Goal: Transaction & Acquisition: Purchase product/service

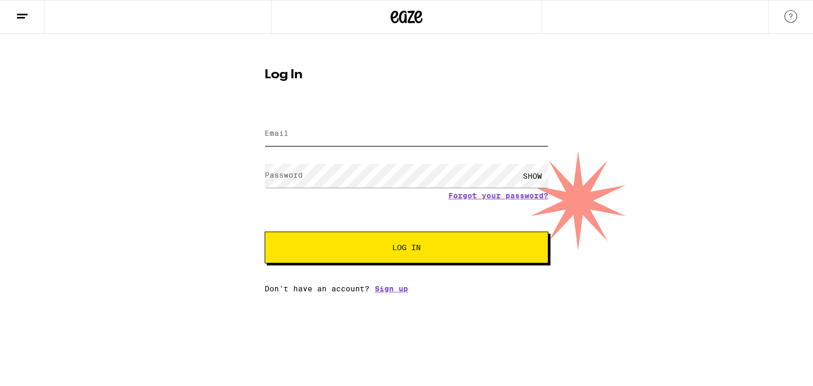
type input "[EMAIL_ADDRESS][DOMAIN_NAME]"
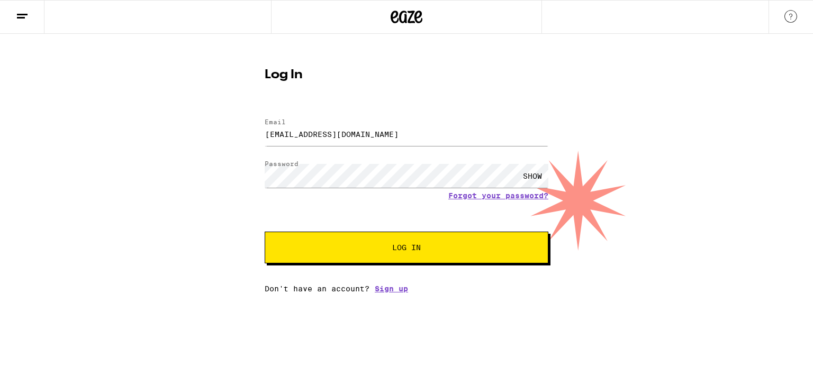
click at [398, 245] on span "Log In" at bounding box center [406, 247] width 29 height 7
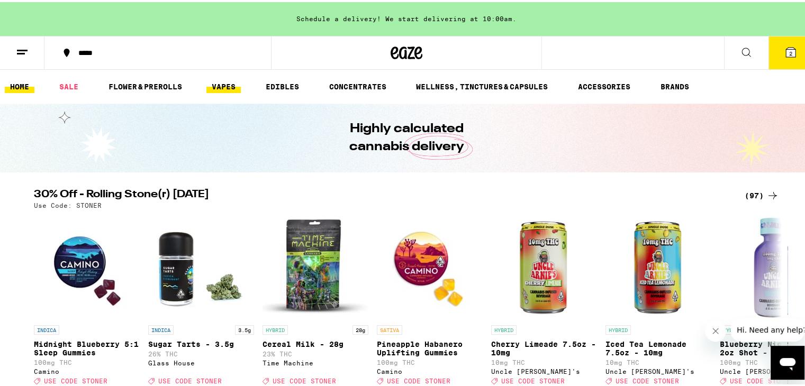
click at [217, 86] on link "VAPES" at bounding box center [223, 84] width 34 height 13
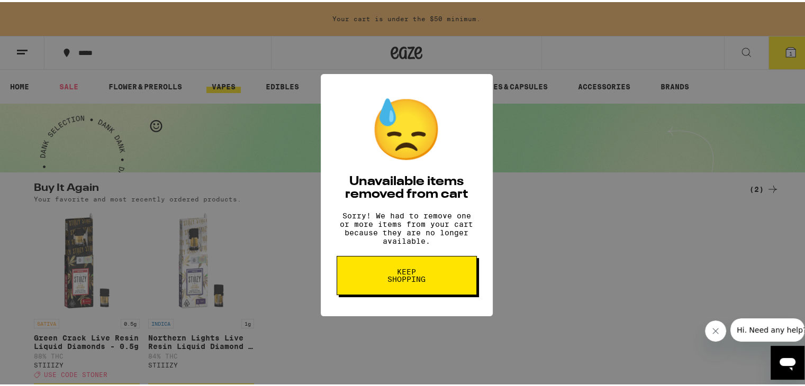
click at [376, 273] on button "Keep Shopping" at bounding box center [407, 273] width 140 height 39
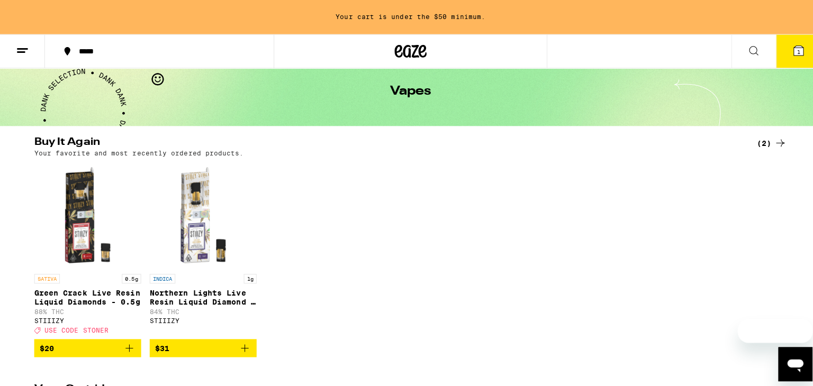
scroll to position [46, 0]
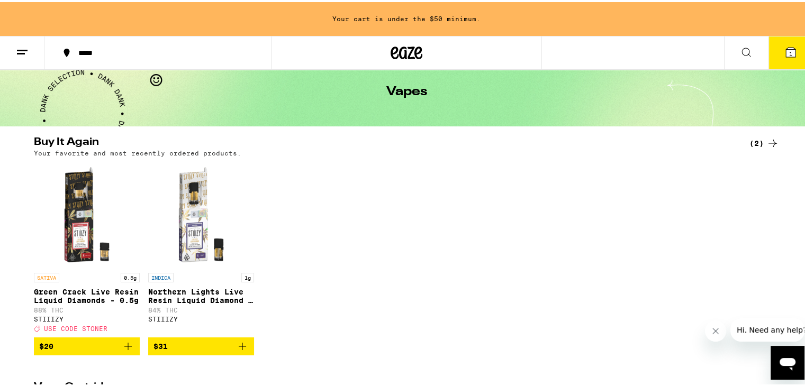
click at [788, 47] on icon at bounding box center [790, 50] width 13 height 13
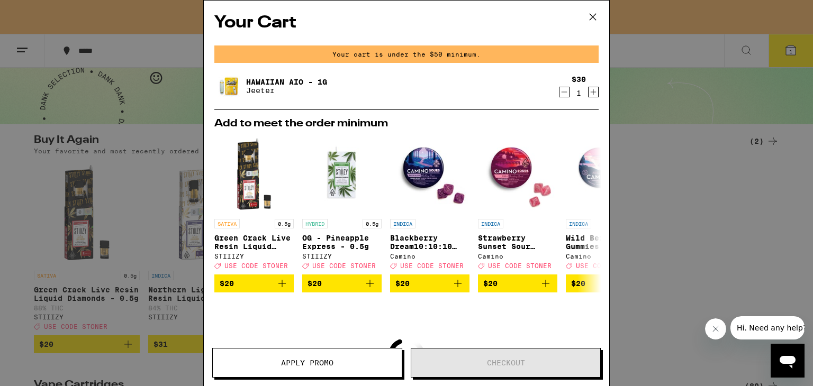
click at [562, 92] on icon "Decrement" at bounding box center [565, 92] width 6 height 0
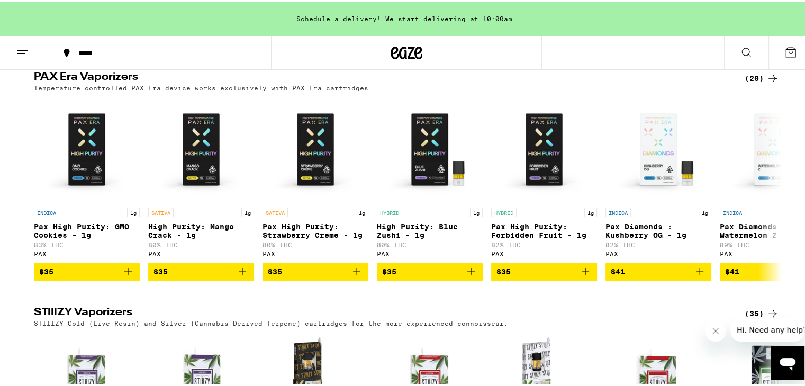
scroll to position [829, 0]
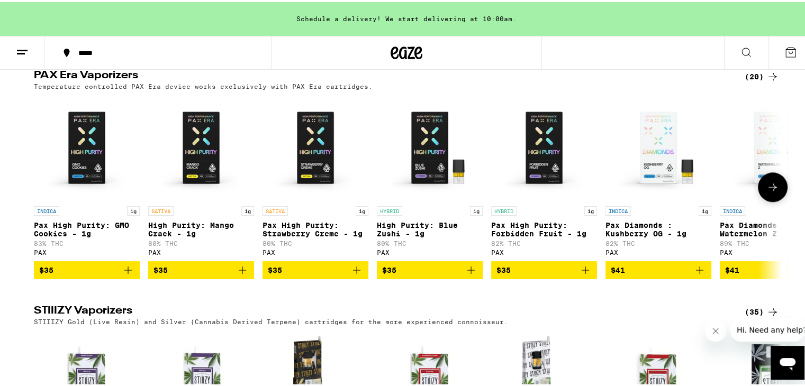
click at [762, 200] on button at bounding box center [773, 185] width 30 height 30
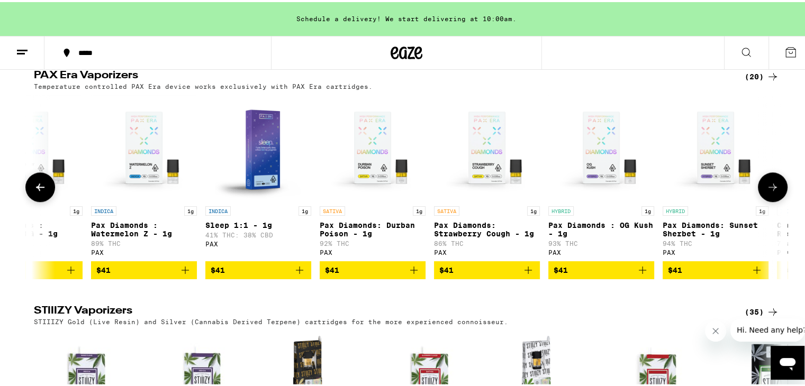
scroll to position [0, 630]
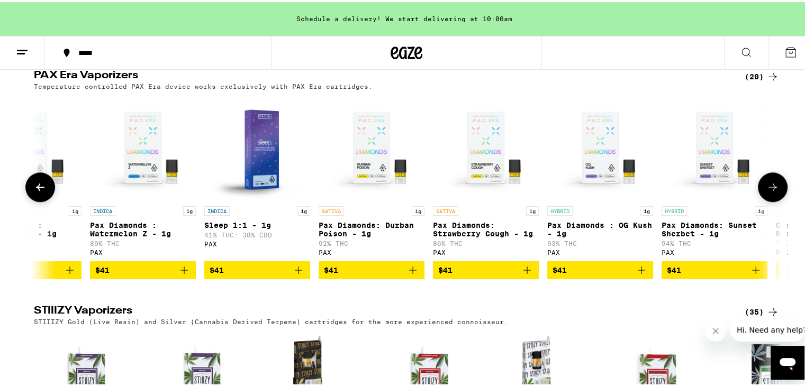
click at [282, 170] on img "Open page for Sleep 1:1 - 1g from PAX" at bounding box center [257, 146] width 91 height 106
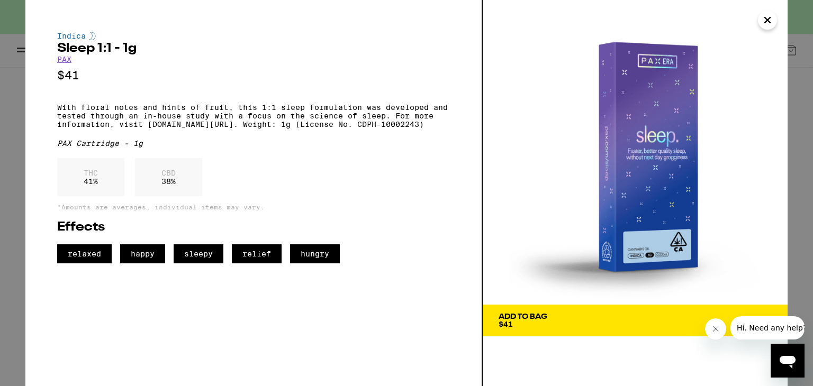
click at [0, 128] on div "Indica Sleep 1:1 - 1g PAX $41 With floral notes and hints of fruit, this 1:1 sl…" at bounding box center [406, 193] width 813 height 386
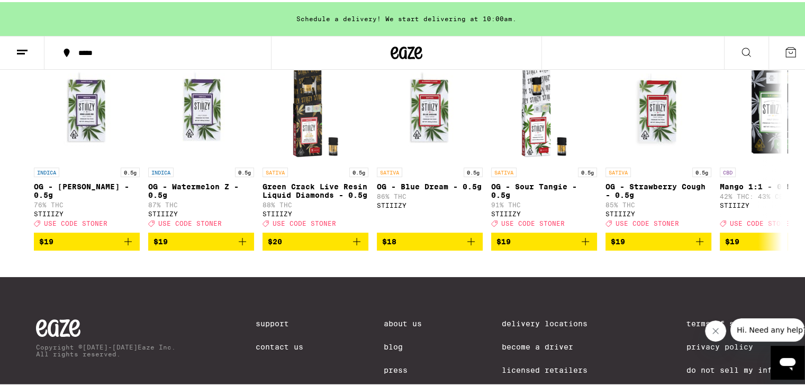
scroll to position [1104, 0]
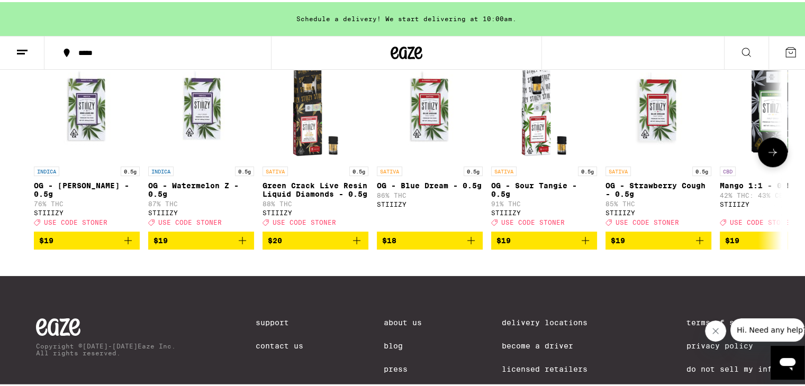
click at [774, 157] on icon at bounding box center [772, 150] width 13 height 13
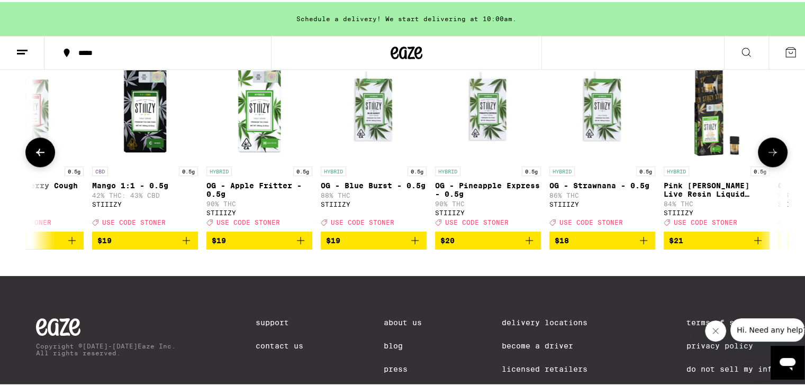
scroll to position [0, 630]
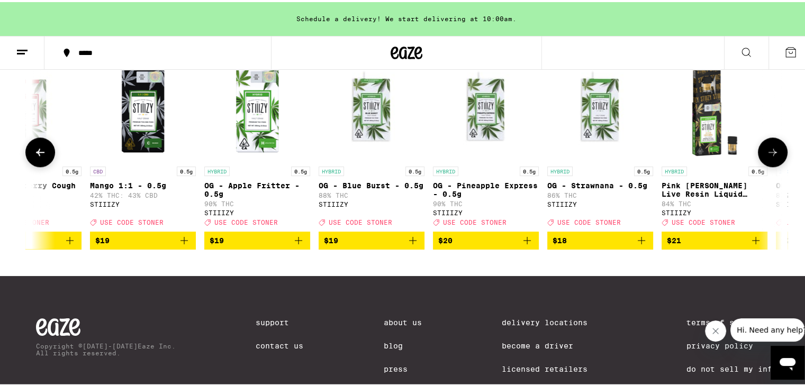
click at [183, 245] on icon "Add to bag" at bounding box center [184, 238] width 13 height 13
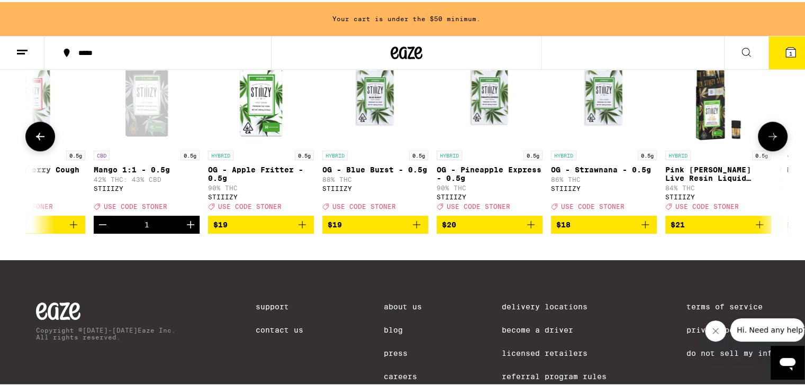
scroll to position [0, 626]
click at [97, 229] on icon "Decrement" at bounding box center [103, 222] width 13 height 13
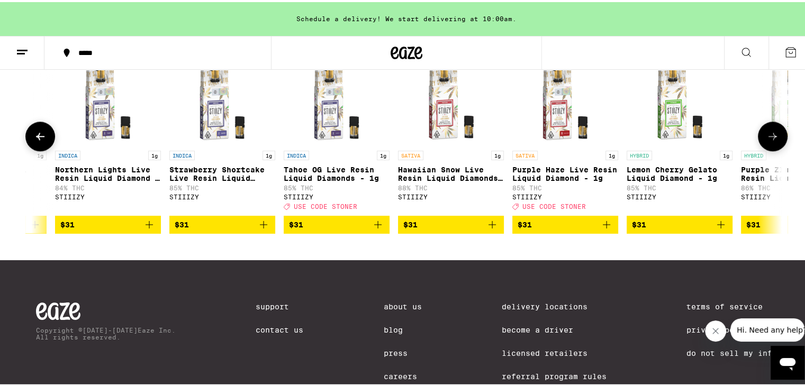
scroll to position [0, 3177]
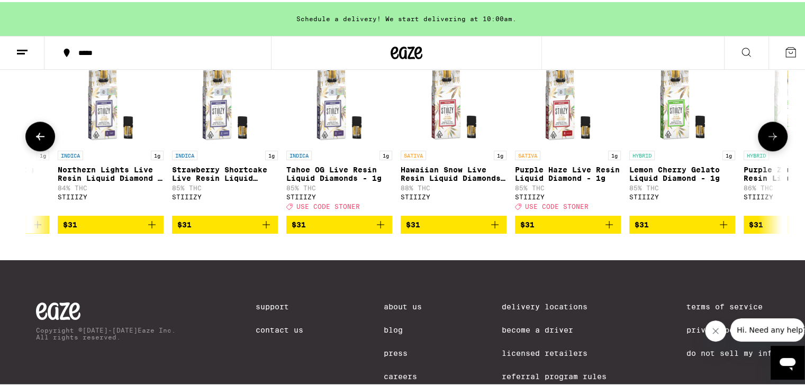
click at [193, 229] on span "$31" at bounding box center [224, 222] width 95 height 13
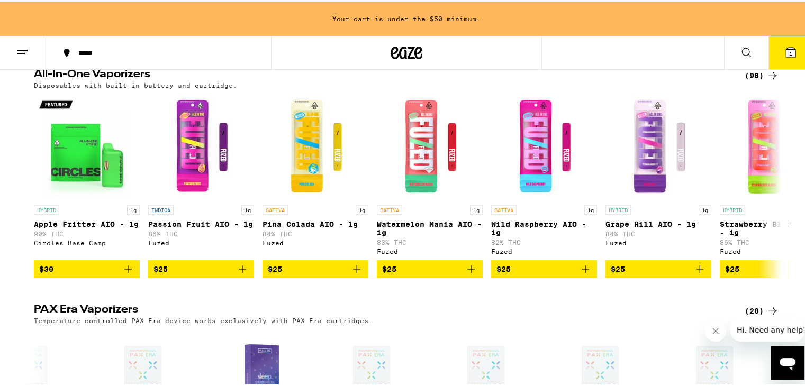
scroll to position [592, 0]
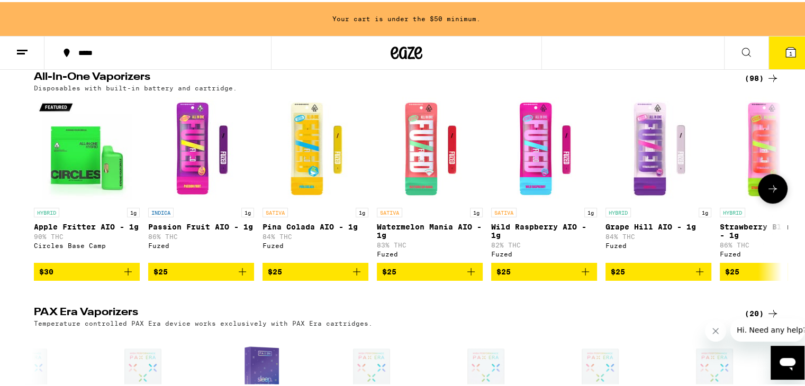
click at [207, 159] on img "Open page for Passion Fruit AIO - 1g from Fuzed" at bounding box center [201, 148] width 106 height 106
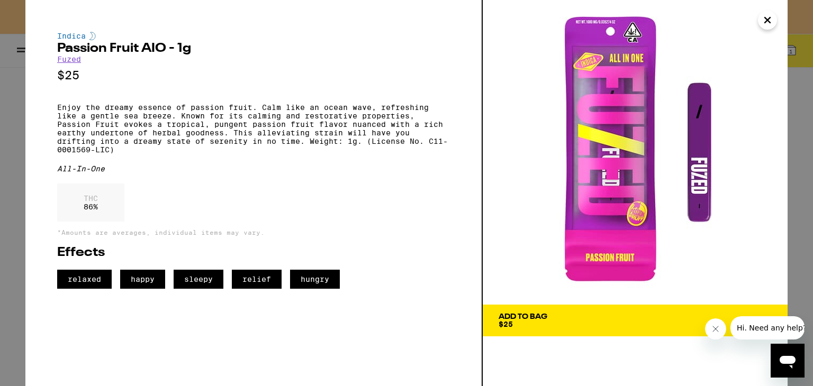
click at [11, 187] on div "Indica Passion Fruit AIO - 1g Fuzed $25 Enjoy the dreamy essence of passion fru…" at bounding box center [406, 193] width 813 height 386
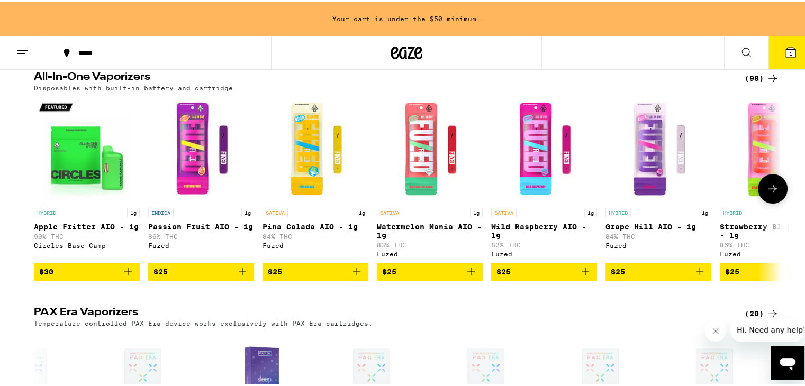
click at [774, 193] on icon at bounding box center [772, 186] width 13 height 13
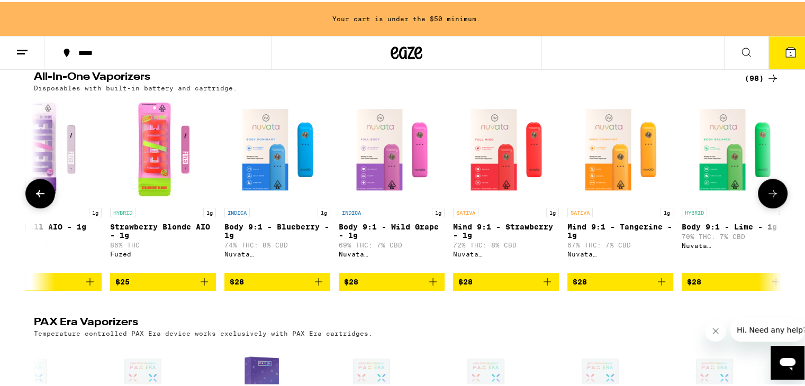
scroll to position [0, 630]
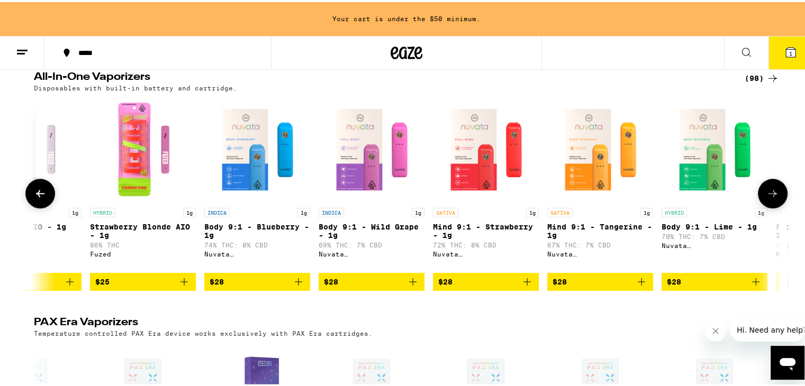
click at [774, 201] on button at bounding box center [773, 192] width 30 height 30
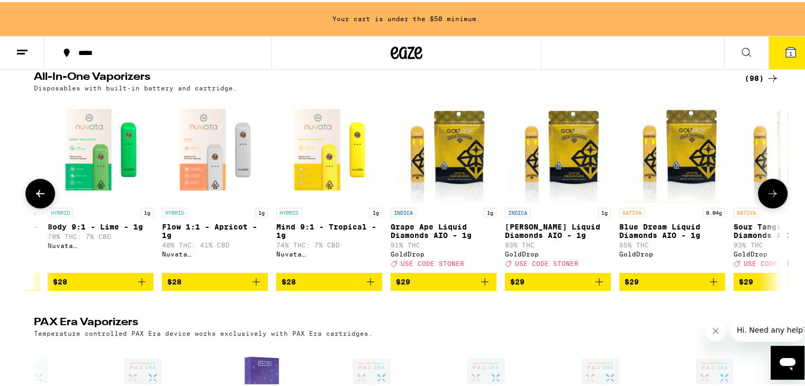
scroll to position [0, 1260]
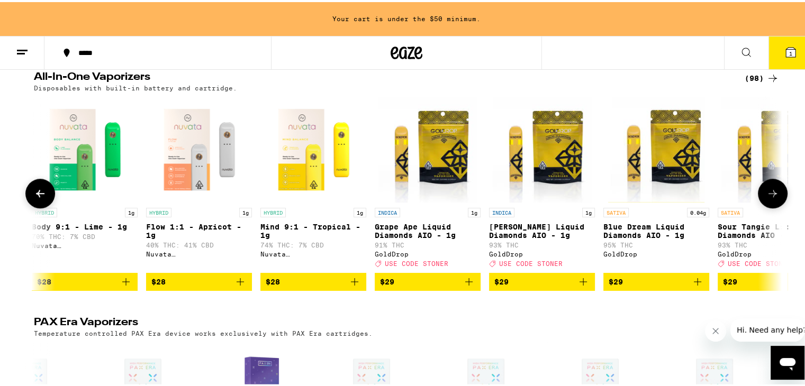
click at [767, 198] on icon at bounding box center [772, 191] width 13 height 13
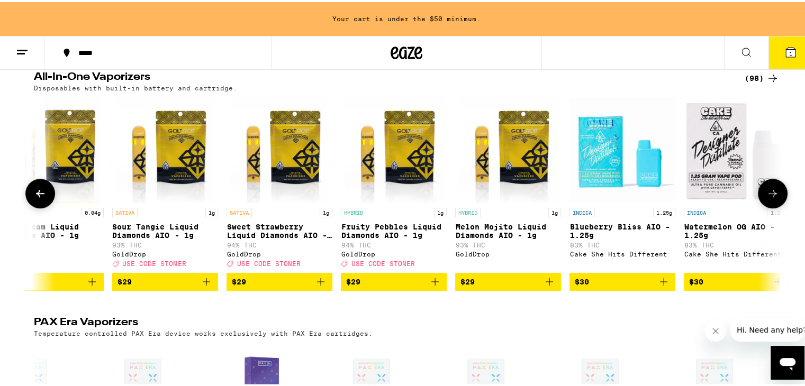
scroll to position [0, 1890]
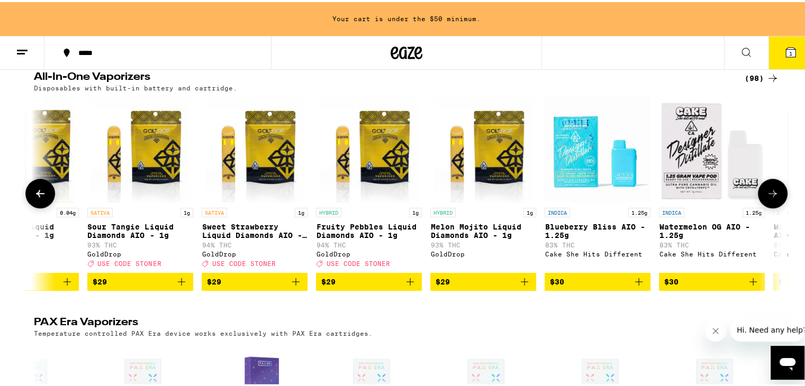
click at [769, 198] on icon at bounding box center [772, 191] width 13 height 13
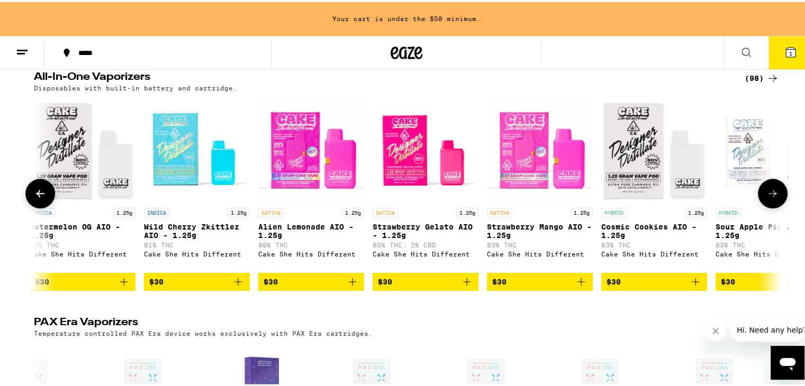
scroll to position [0, 2520]
click at [438, 286] on span "$30" at bounding box center [424, 280] width 95 height 13
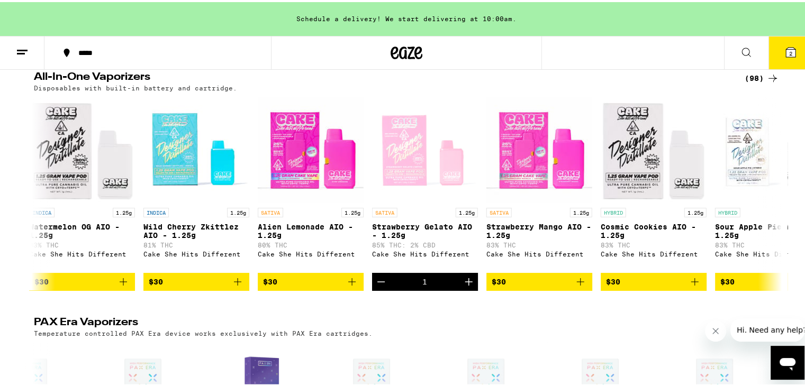
click at [745, 50] on button at bounding box center [746, 50] width 44 height 33
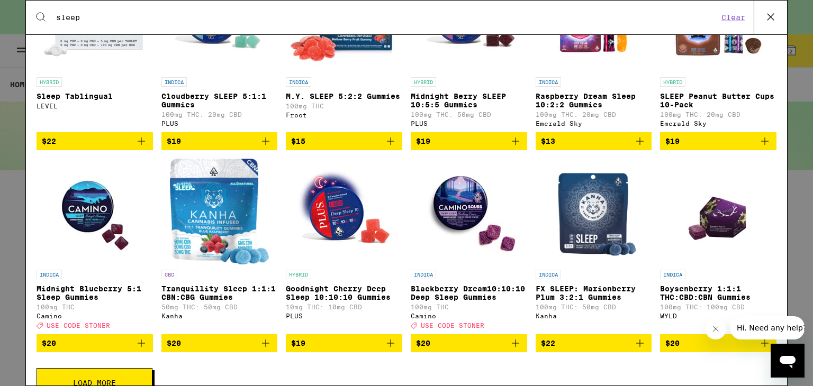
scroll to position [0, 0]
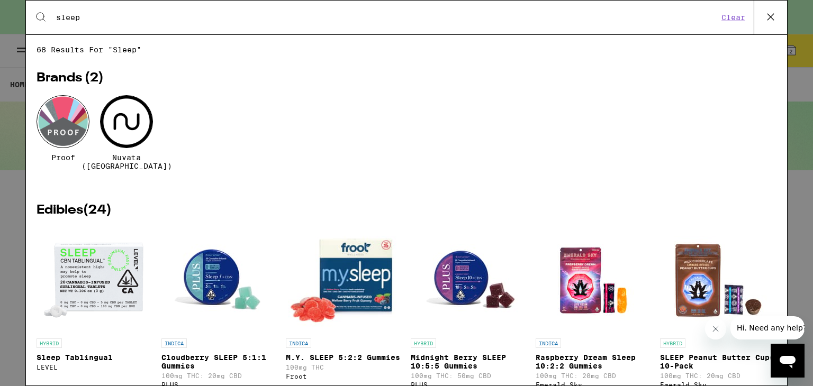
click at [218, 26] on div "Search for Products sleep Clear" at bounding box center [406, 18] width 761 height 34
drag, startPoint x: 163, startPoint y: 3, endPoint x: 157, endPoint y: 15, distance: 13.5
click at [157, 15] on div "Search for Products sleep Clear" at bounding box center [406, 18] width 761 height 34
click at [157, 15] on input "sleep" at bounding box center [387, 18] width 663 height 10
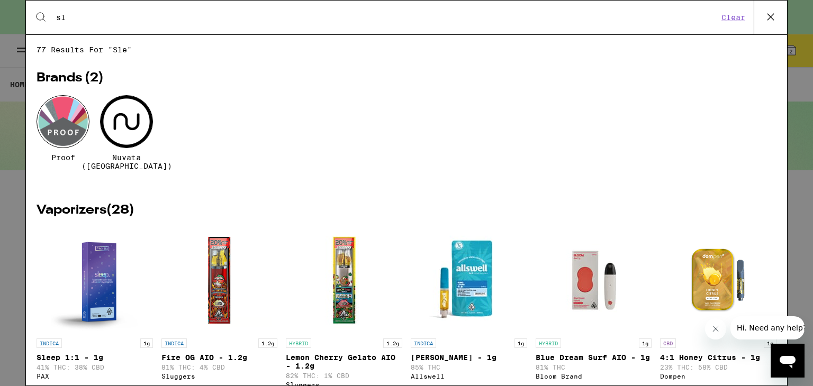
type input "s"
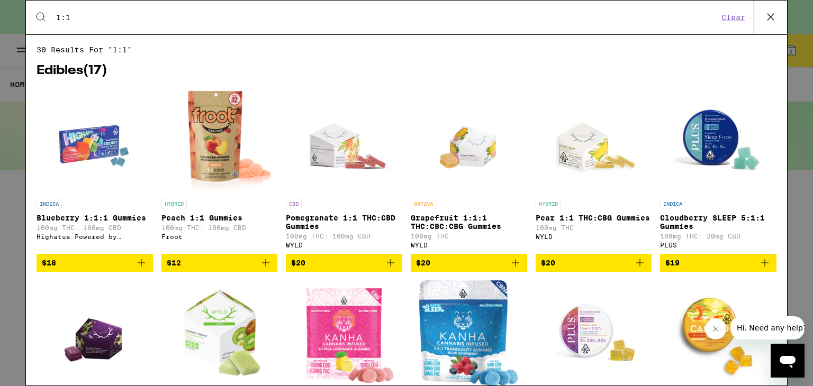
type input "1:1"
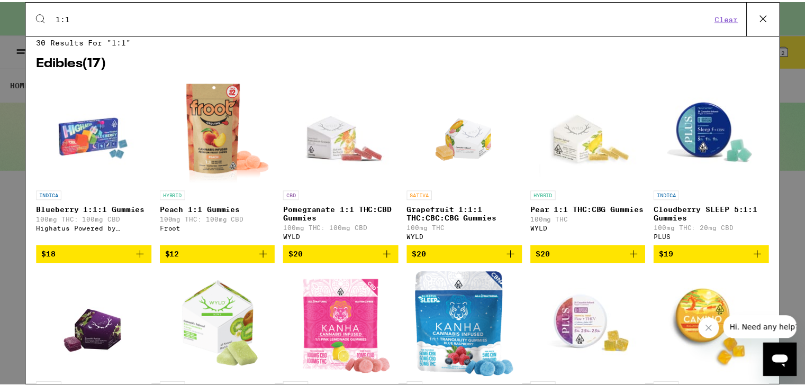
scroll to position [8, 0]
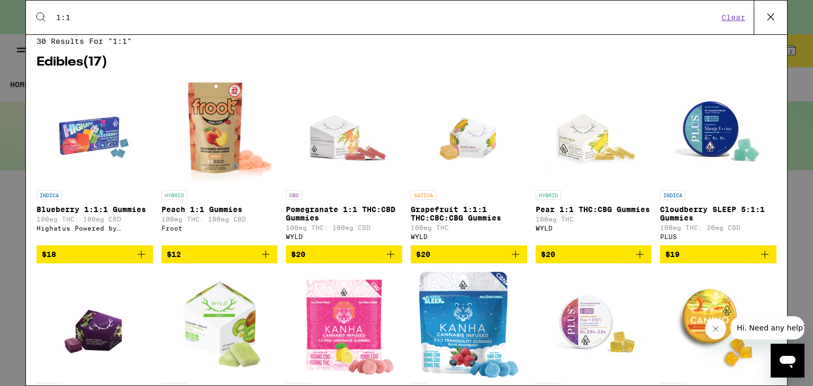
click at [104, 128] on img "Open page for Blueberry 1:1:1 Gummies from Highatus Powered by Cannabiotix" at bounding box center [95, 132] width 106 height 106
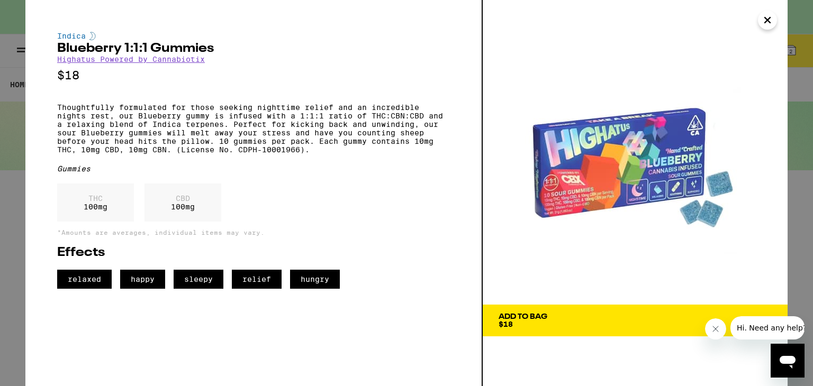
click at [0, 201] on div "Indica Blueberry 1:1:1 Gummies Highatus Powered by Cannabiotix $18 Thoughtfully…" at bounding box center [406, 193] width 813 height 386
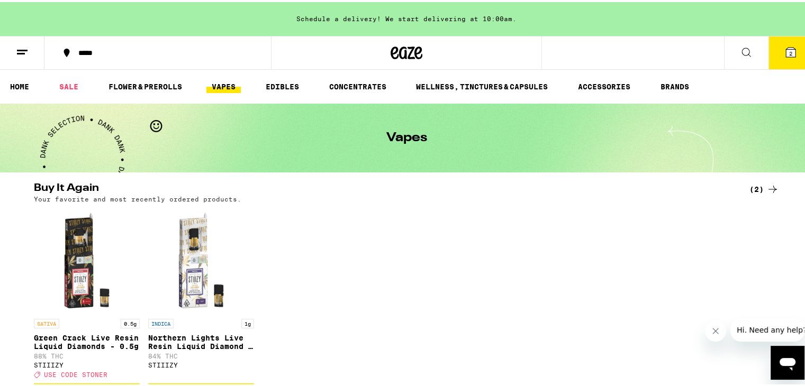
click at [236, 80] on link "VAPES" at bounding box center [223, 84] width 34 height 13
click at [222, 84] on link "VAPES" at bounding box center [223, 84] width 34 height 13
click at [151, 50] on div "*****" at bounding box center [163, 50] width 180 height 7
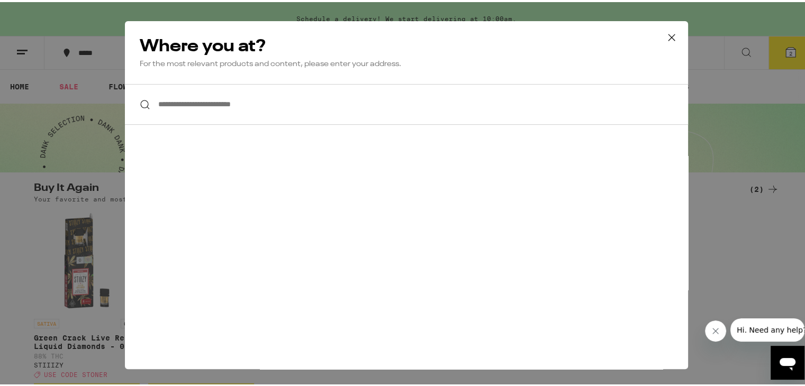
click at [180, 107] on input "**********" at bounding box center [406, 102] width 563 height 41
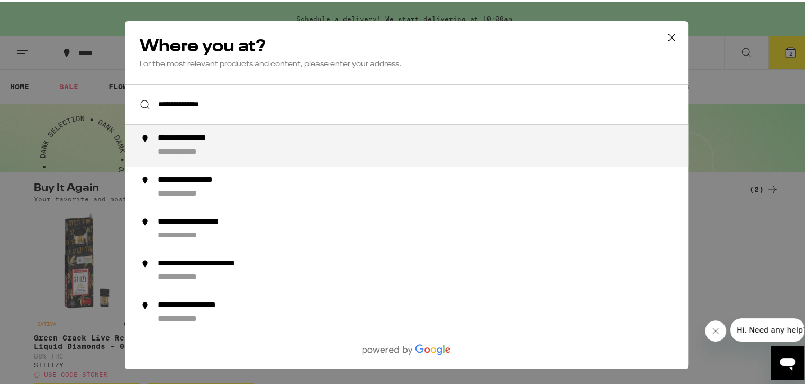
click at [239, 147] on div "**********" at bounding box center [428, 143] width 540 height 25
type input "**********"
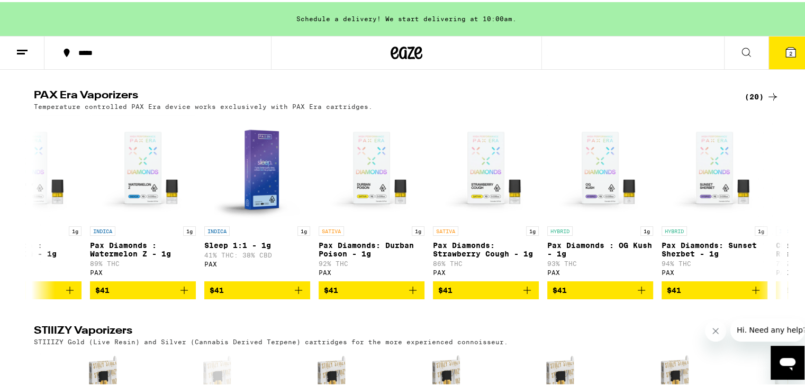
scroll to position [832, 0]
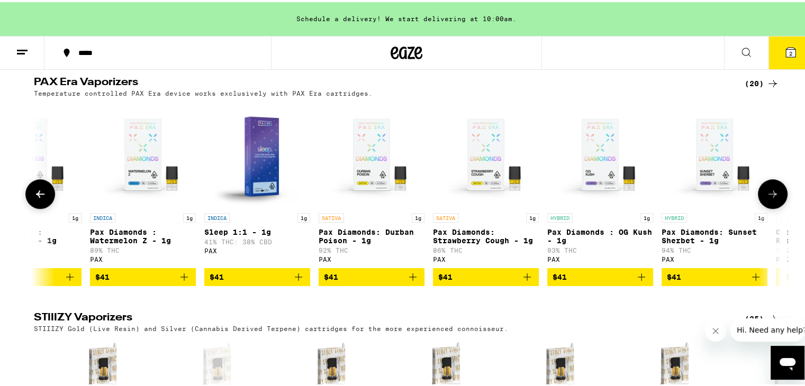
click at [270, 182] on img "Open page for Sleep 1:1 - 1g from PAX" at bounding box center [257, 153] width 91 height 106
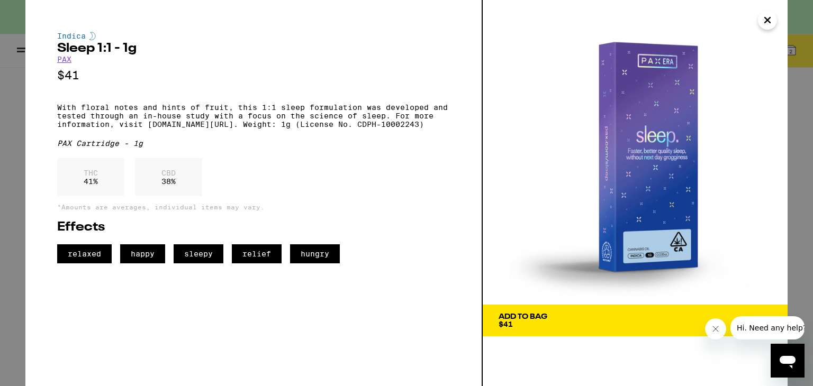
click at [771, 24] on icon "Close" at bounding box center [767, 20] width 13 height 16
